Goal: Task Accomplishment & Management: Use online tool/utility

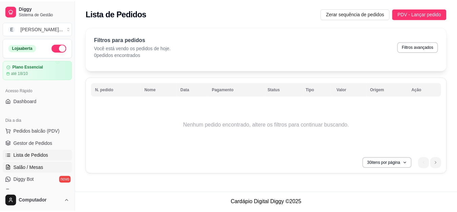
scroll to position [102, 0]
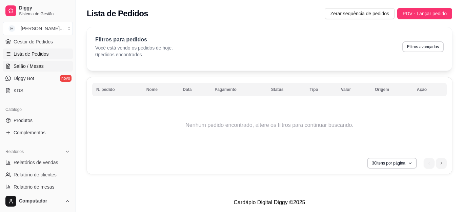
click at [33, 67] on span "Salão / Mesas" at bounding box center [29, 66] width 30 height 7
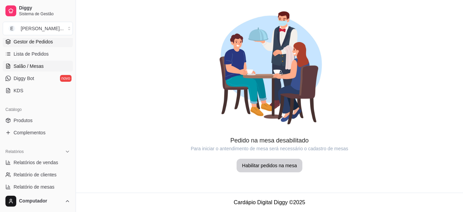
click at [36, 42] on span "Gestor de Pedidos" at bounding box center [33, 41] width 39 height 7
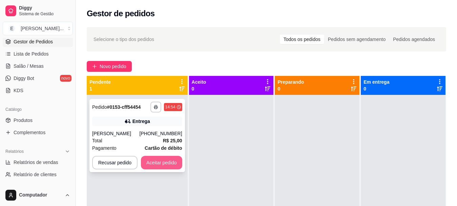
click at [181, 170] on div "**********" at bounding box center [137, 135] width 96 height 73
click at [160, 164] on button "Aceitar pedido" at bounding box center [162, 162] width 40 height 13
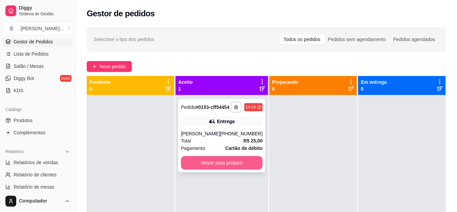
click at [212, 169] on button "Mover para preparo" at bounding box center [222, 163] width 82 height 14
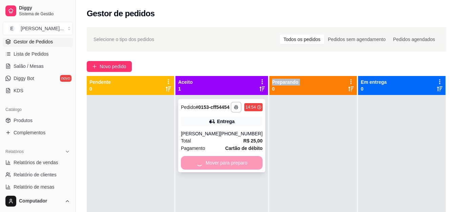
click at [212, 169] on div "Mover para preparo" at bounding box center [222, 163] width 82 height 14
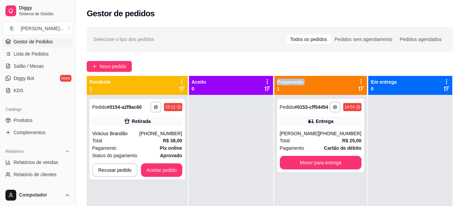
click at [321, 27] on div "Selecione o tipo dos pedidos Todos os pedidos Pedidos sem agendamento Pedidos a…" at bounding box center [270, 39] width 366 height 24
click at [160, 170] on button "Aceitar pedido" at bounding box center [161, 170] width 41 height 14
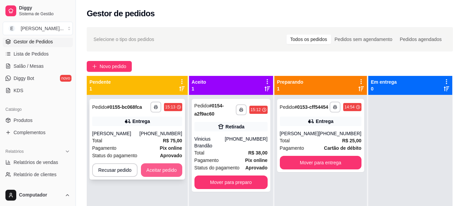
click at [160, 171] on button "Aceitar pedido" at bounding box center [161, 170] width 41 height 14
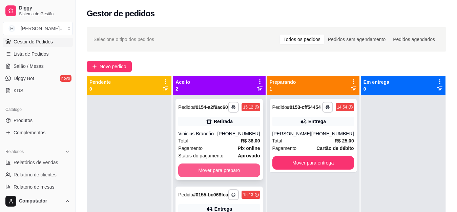
click at [212, 174] on button "Mover para preparo" at bounding box center [219, 170] width 82 height 14
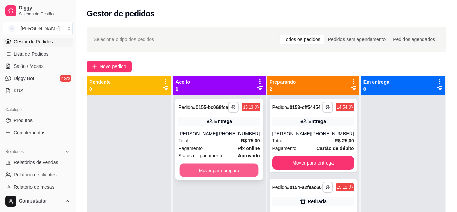
click at [217, 171] on button "Mover para preparo" at bounding box center [219, 170] width 79 height 13
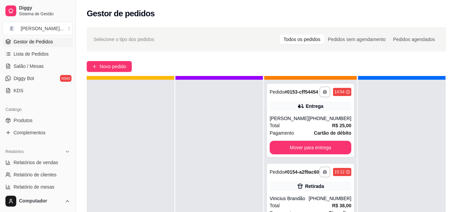
scroll to position [19, 0]
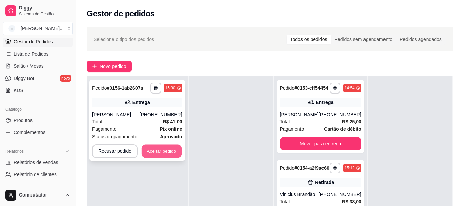
click at [161, 150] on button "Aceitar pedido" at bounding box center [162, 151] width 40 height 13
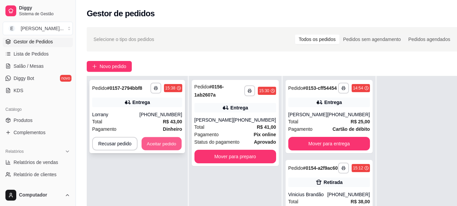
click at [160, 141] on button "Aceitar pedido" at bounding box center [162, 143] width 40 height 13
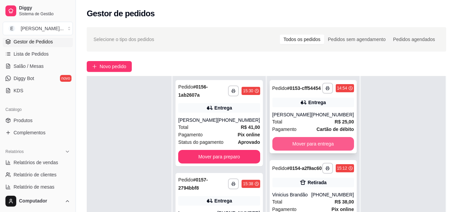
click at [309, 150] on button "Mover para entrega" at bounding box center [313, 144] width 82 height 14
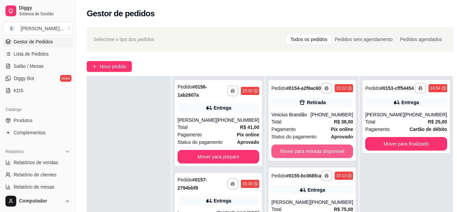
scroll to position [0, 0]
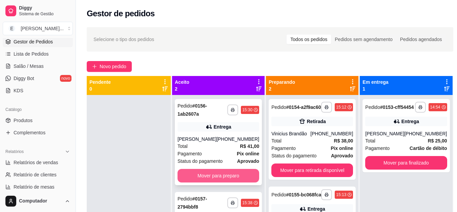
click at [216, 178] on button "Mover para preparo" at bounding box center [219, 176] width 82 height 14
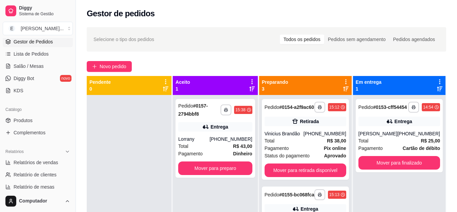
scroll to position [19, 0]
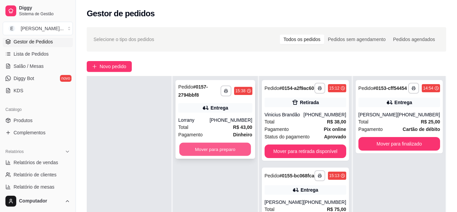
click at [225, 147] on button "Mover para preparo" at bounding box center [216, 149] width 72 height 13
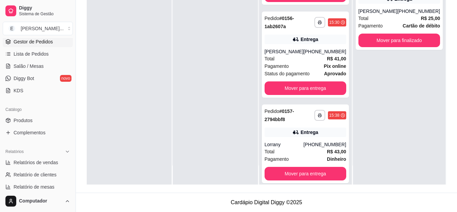
scroll to position [159, 0]
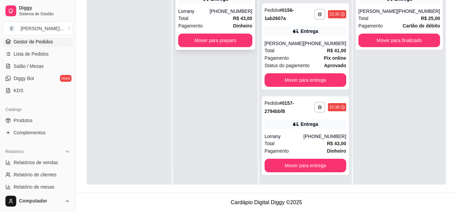
click at [233, 21] on div "Total R$ 43,00" at bounding box center [215, 18] width 74 height 7
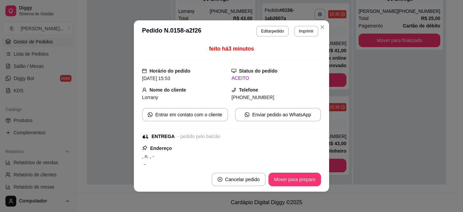
click at [232, 21] on header "**********" at bounding box center [231, 31] width 195 height 22
click at [236, 180] on button "Cancelar pedido" at bounding box center [238, 179] width 53 height 13
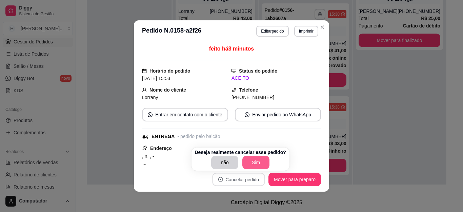
click at [253, 163] on button "Sim" at bounding box center [255, 163] width 27 height 14
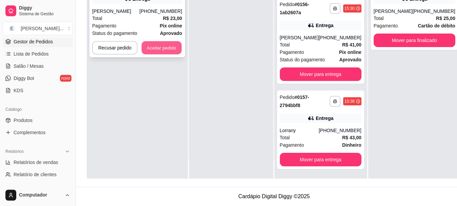
click at [157, 48] on button "Aceitar pedido" at bounding box center [162, 47] width 40 height 13
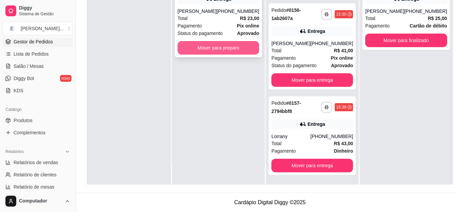
click at [217, 52] on button "Mover para preparo" at bounding box center [219, 48] width 82 height 14
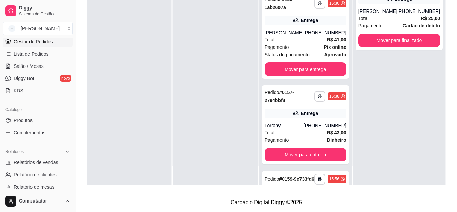
click at [217, 53] on div at bounding box center [215, 79] width 85 height 212
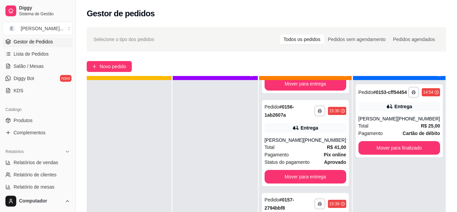
scroll to position [19, 0]
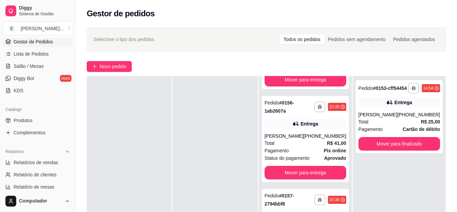
click at [352, 157] on div "**********" at bounding box center [305, 172] width 93 height 231
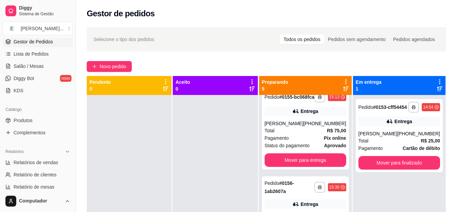
scroll to position [102, 0]
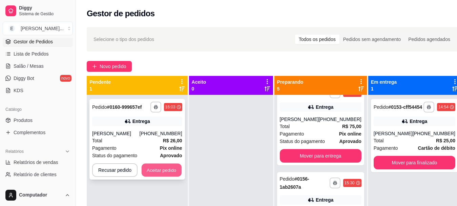
click at [157, 169] on button "Aceitar pedido" at bounding box center [162, 170] width 40 height 13
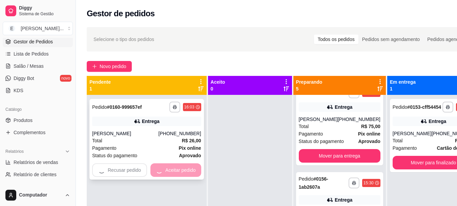
click at [157, 169] on div "**********" at bounding box center [147, 198] width 120 height 206
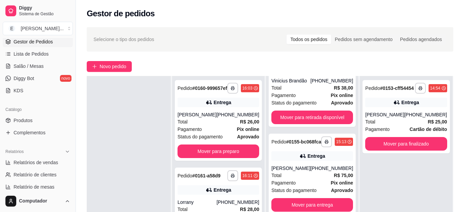
scroll to position [0, 0]
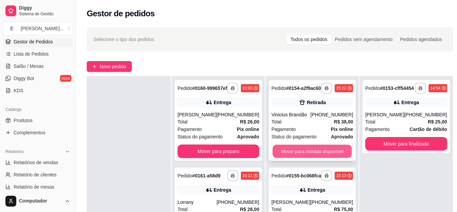
click at [298, 156] on button "Mover para retirada disponível" at bounding box center [312, 151] width 79 height 13
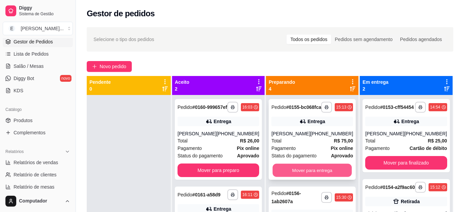
click at [302, 177] on button "Mover para entrega" at bounding box center [312, 170] width 79 height 13
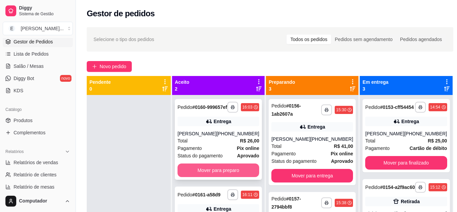
click at [217, 175] on button "Mover para preparo" at bounding box center [219, 170] width 82 height 14
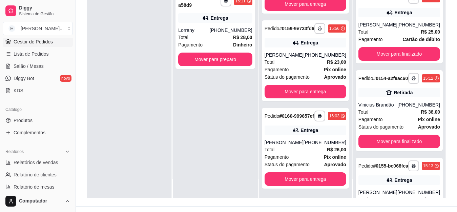
scroll to position [103, 0]
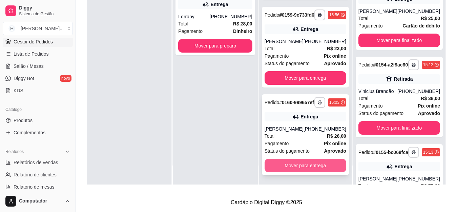
click at [318, 164] on button "Mover para entrega" at bounding box center [306, 166] width 82 height 14
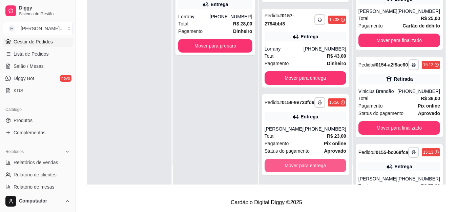
scroll to position [66, 0]
click at [318, 164] on button "Mover para entrega" at bounding box center [306, 166] width 82 height 14
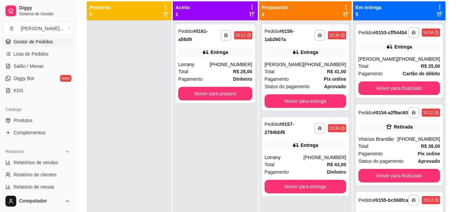
scroll to position [2, 0]
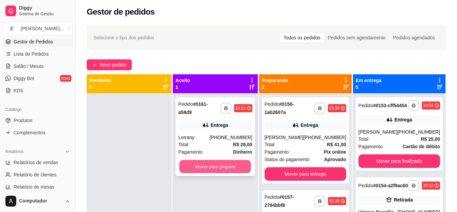
click at [214, 160] on button "Mover para preparo" at bounding box center [216, 166] width 72 height 13
click at [214, 160] on div "Mover para preparo" at bounding box center [215, 167] width 74 height 14
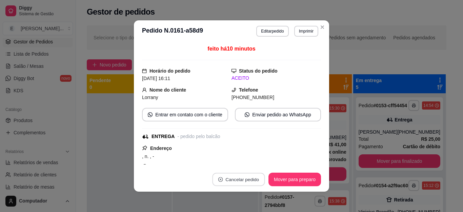
click at [238, 180] on button "Cancelar pedido" at bounding box center [238, 179] width 53 height 13
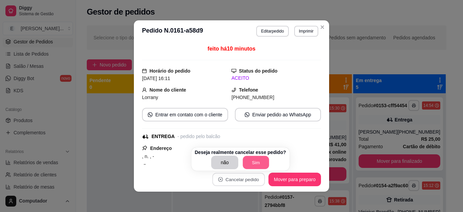
click at [250, 162] on button "Sim" at bounding box center [256, 162] width 26 height 13
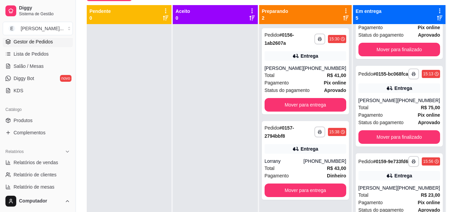
scroll to position [0, 0]
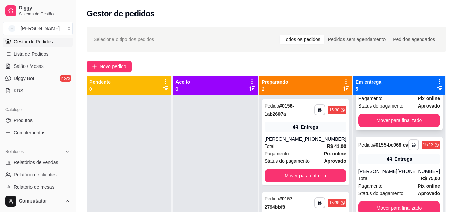
click at [356, 130] on div "**********" at bounding box center [399, 89] width 87 height 81
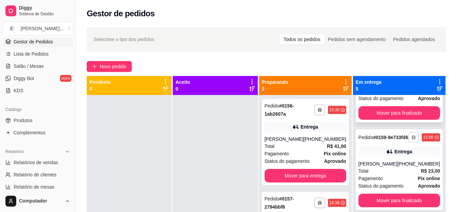
scroll to position [265, 0]
click at [349, 128] on div "**********" at bounding box center [305, 201] width 92 height 212
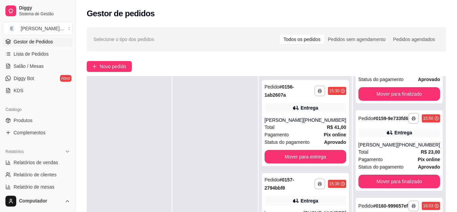
click at [351, 131] on div "**********" at bounding box center [305, 182] width 92 height 212
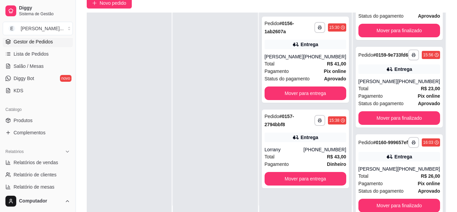
scroll to position [103, 0]
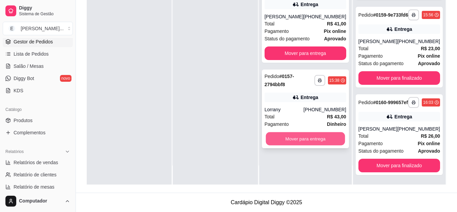
click at [317, 141] on button "Mover para entrega" at bounding box center [305, 138] width 79 height 13
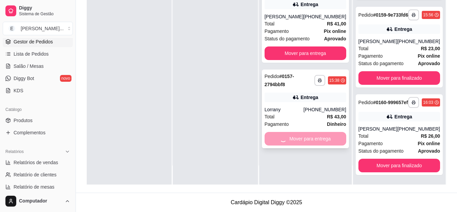
click at [317, 141] on div "**********" at bounding box center [305, 79] width 92 height 212
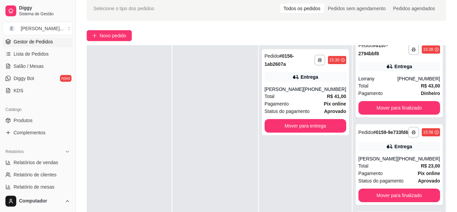
scroll to position [0, 0]
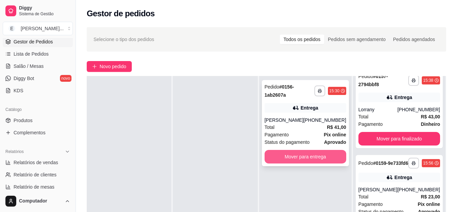
click at [311, 158] on button "Mover para entrega" at bounding box center [306, 157] width 82 height 14
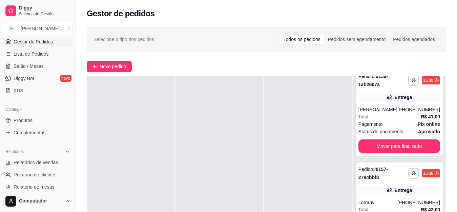
click at [311, 158] on div at bounding box center [307, 182] width 87 height 212
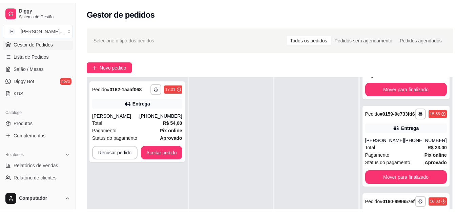
scroll to position [450, 0]
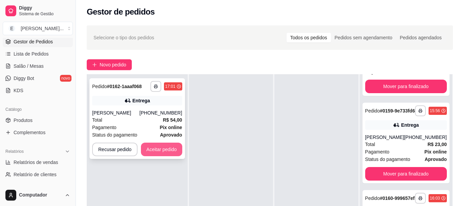
click at [156, 147] on button "Aceitar pedido" at bounding box center [161, 150] width 41 height 14
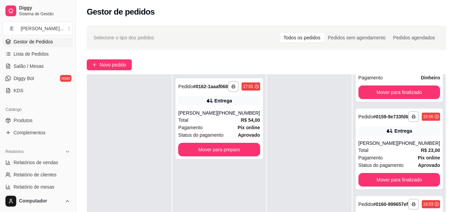
scroll to position [443, 0]
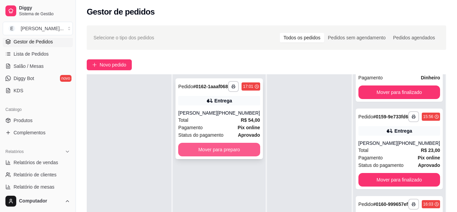
click at [221, 156] on button "Mover para preparo" at bounding box center [219, 150] width 82 height 14
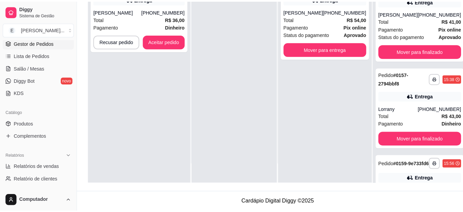
scroll to position [265, 0]
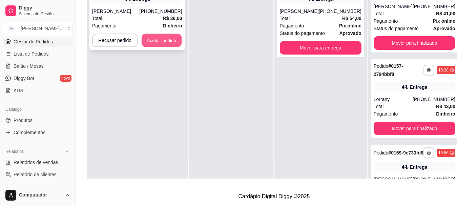
click at [156, 40] on button "Aceitar pedido" at bounding box center [162, 40] width 40 height 13
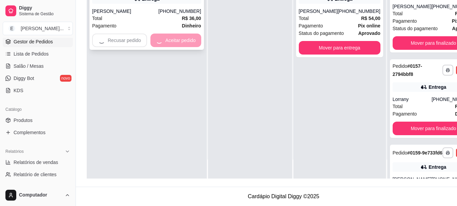
click at [156, 39] on div "Recusar pedido Aceitar pedido" at bounding box center [146, 41] width 109 height 14
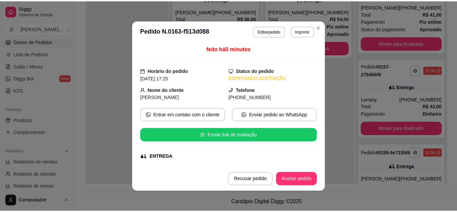
scroll to position [258, 0]
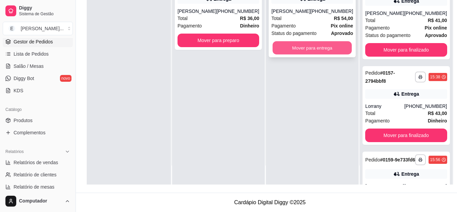
click at [311, 55] on button "Mover para entrega" at bounding box center [312, 47] width 79 height 13
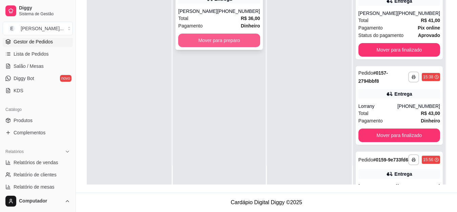
click at [212, 47] on button "Mover para preparo" at bounding box center [219, 41] width 82 height 14
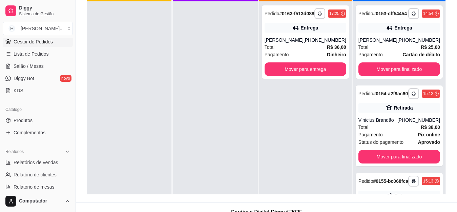
scroll to position [103, 0]
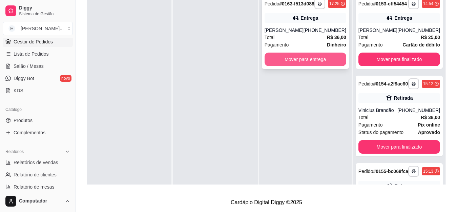
click at [322, 65] on button "Mover para entrega" at bounding box center [306, 60] width 82 height 14
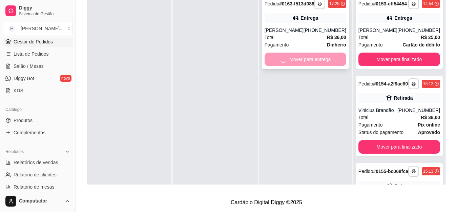
click at [322, 65] on div "**********" at bounding box center [305, 98] width 92 height 212
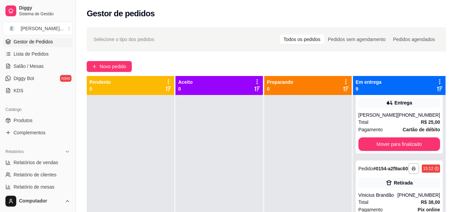
scroll to position [0, 0]
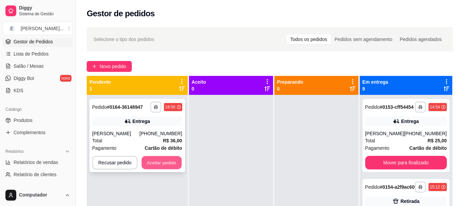
click at [156, 163] on button "Aceitar pedido" at bounding box center [162, 162] width 40 height 13
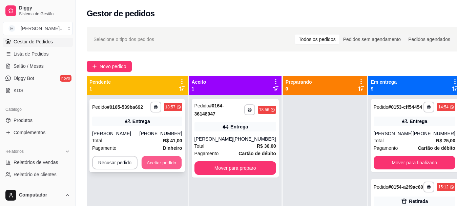
click at [156, 164] on button "Aceitar pedido" at bounding box center [162, 162] width 40 height 13
